Goal: Transaction & Acquisition: Register for event/course

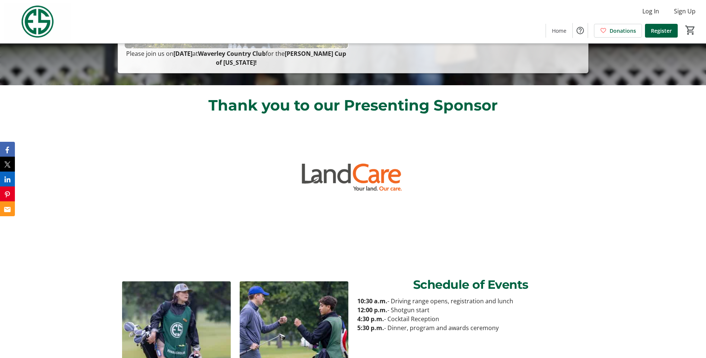
scroll to position [261, 0]
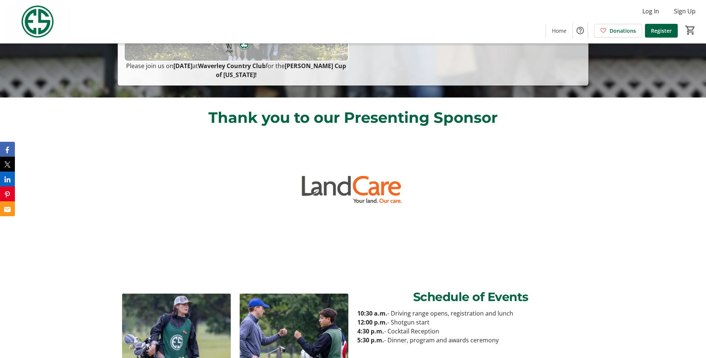
click at [375, 188] on img at bounding box center [353, 189] width 109 height 109
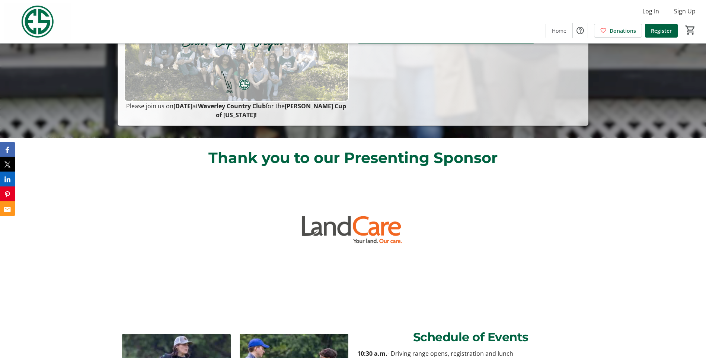
scroll to position [71, 0]
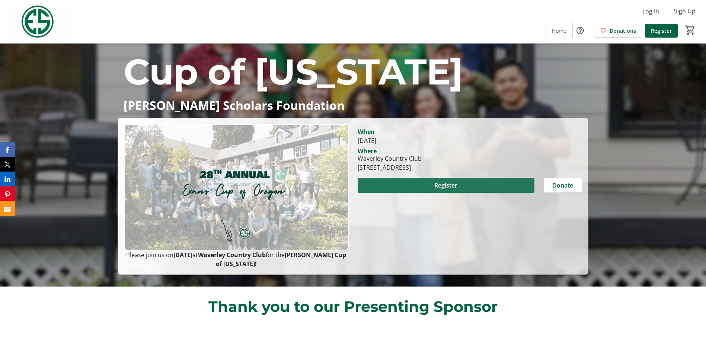
click at [472, 192] on span at bounding box center [446, 185] width 177 height 18
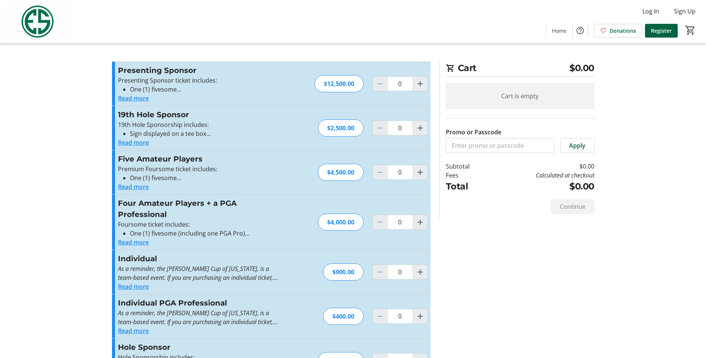
click at [132, 98] on button "Read more" at bounding box center [133, 98] width 31 height 9
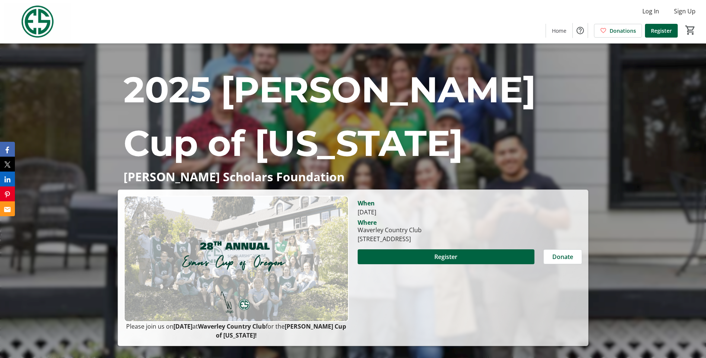
click at [431, 253] on span at bounding box center [446, 257] width 177 height 18
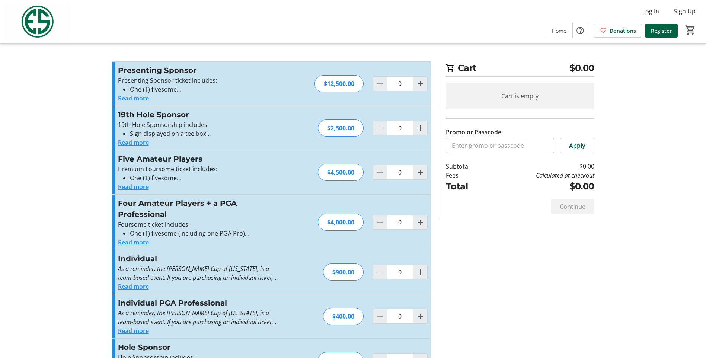
click at [130, 98] on button "Read more" at bounding box center [133, 98] width 31 height 9
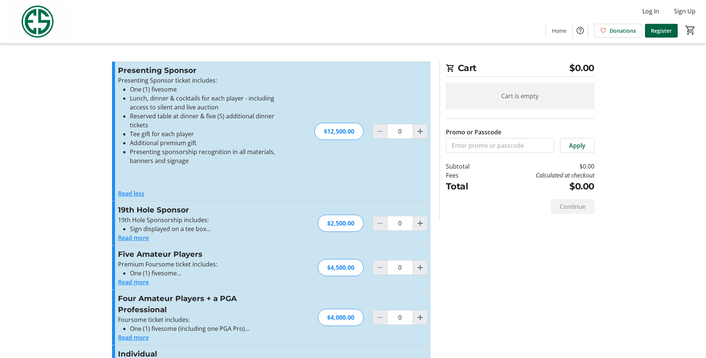
click at [125, 237] on button "Read more" at bounding box center [133, 237] width 31 height 9
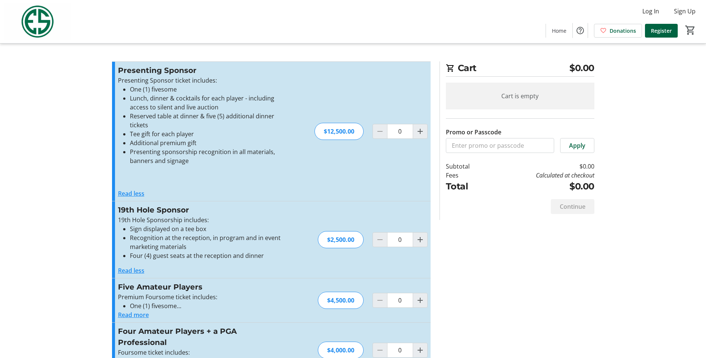
scroll to position [37, 0]
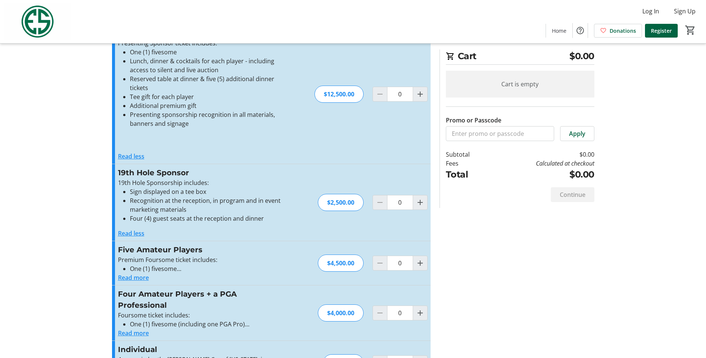
click at [132, 275] on button "Read more" at bounding box center [133, 277] width 31 height 9
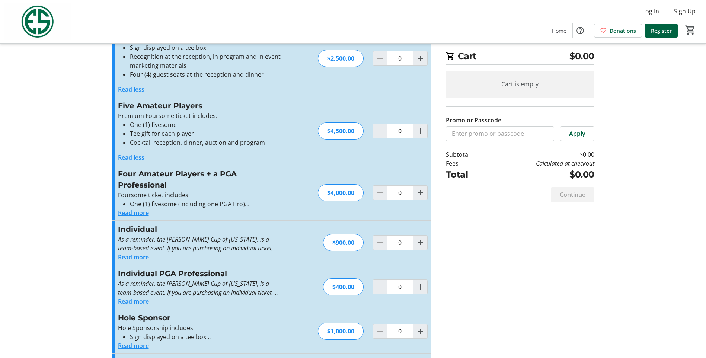
scroll to position [186, 0]
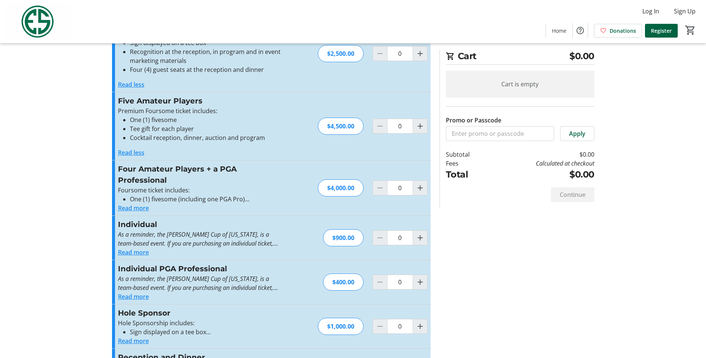
click at [130, 249] on button "Read more" at bounding box center [133, 252] width 31 height 9
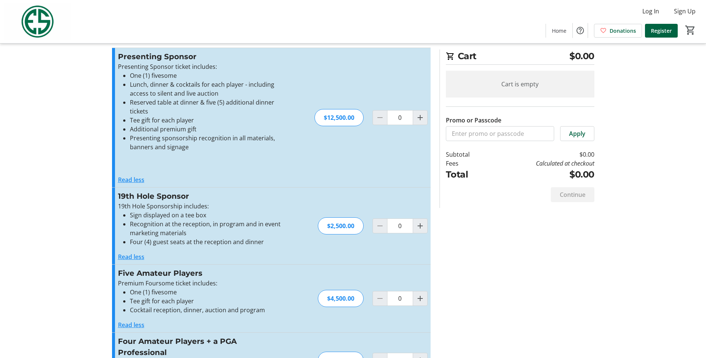
scroll to position [0, 0]
